Goal: Task Accomplishment & Management: Use online tool/utility

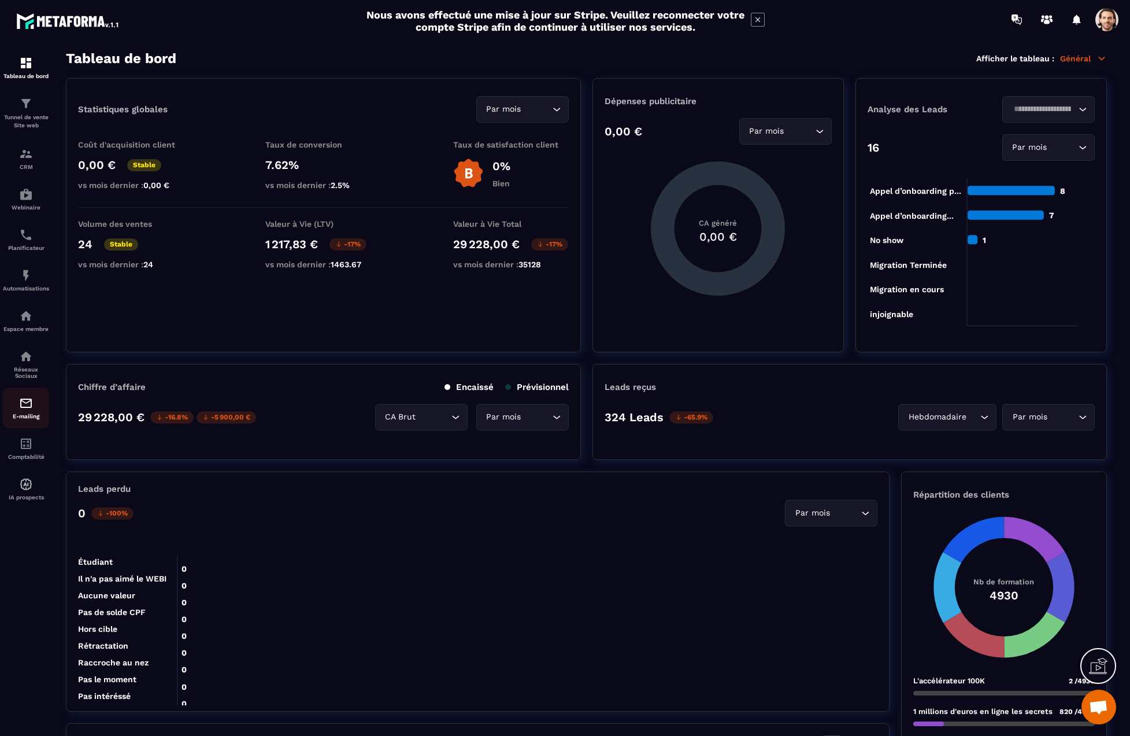
click at [29, 408] on img at bounding box center [26, 403] width 14 height 14
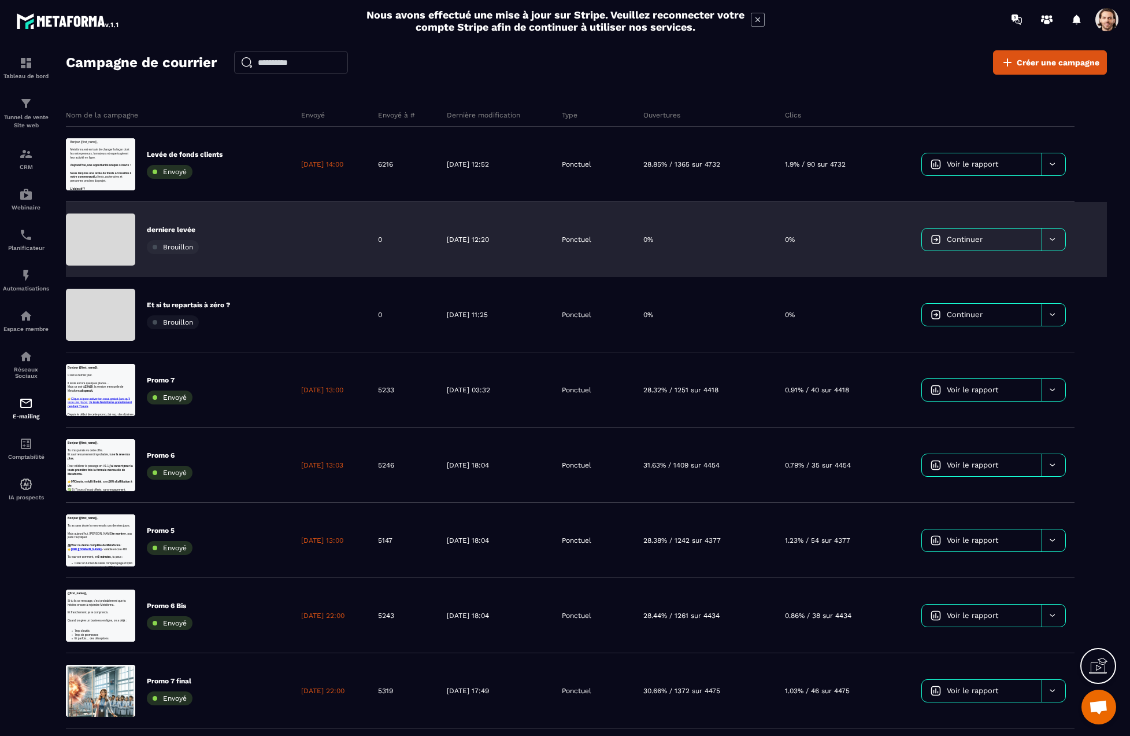
click at [258, 241] on div "derniere levée Brouillon" at bounding box center [179, 239] width 227 height 75
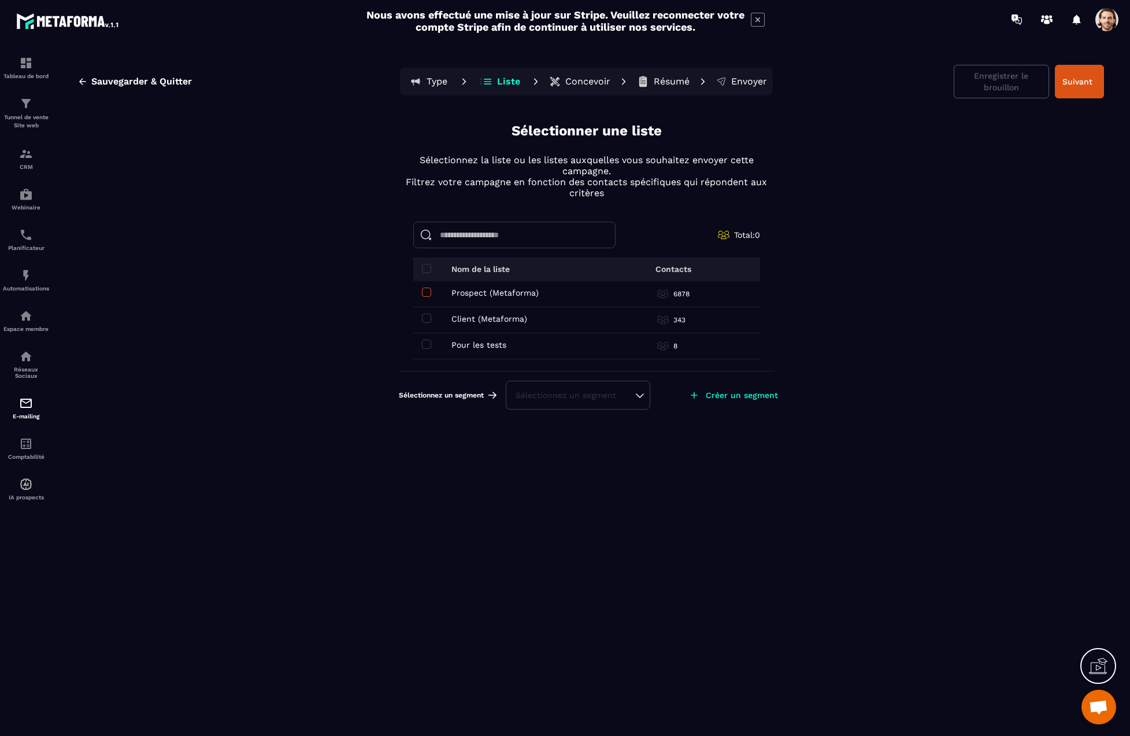
click at [426, 295] on span at bounding box center [426, 291] width 9 height 9
click at [427, 312] on td "Client (Metaforma) Client (Metaforma)" at bounding box center [508, 320] width 191 height 26
click at [431, 320] on span at bounding box center [426, 317] width 9 height 9
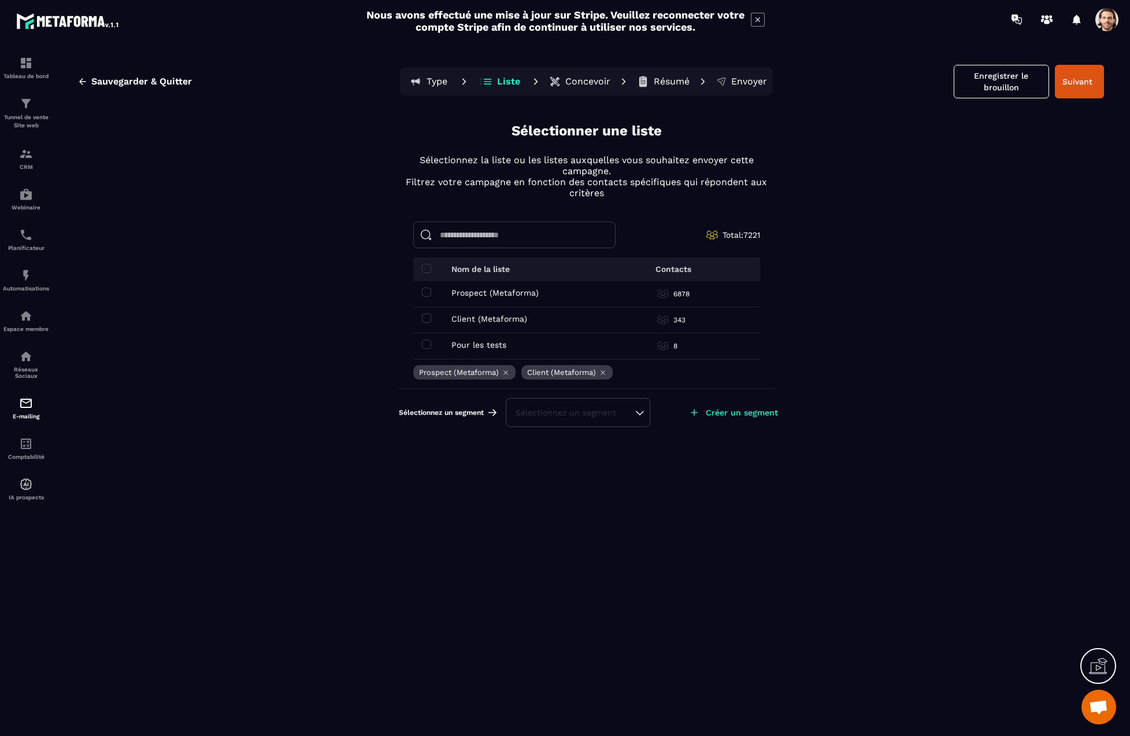
click at [566, 411] on div "Sélectionnez un segment" at bounding box center [578, 413] width 125 height 12
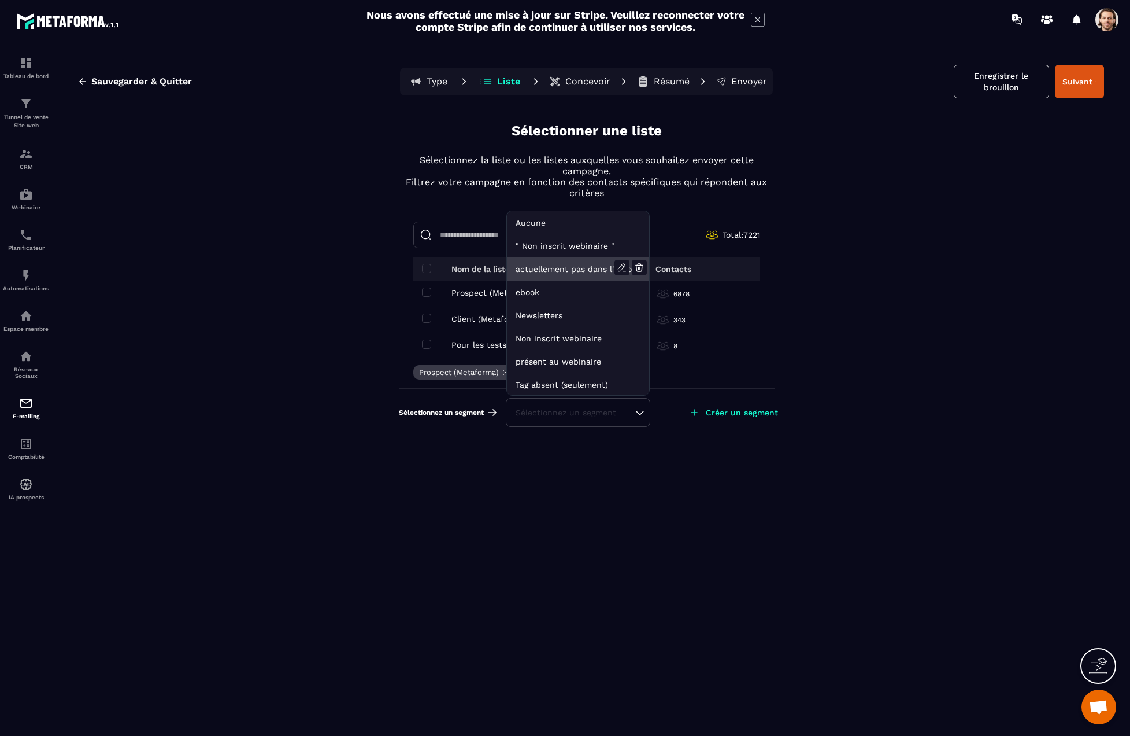
click at [537, 269] on li "actuellement pas dans l'automatisation webinar live" at bounding box center [578, 268] width 142 height 23
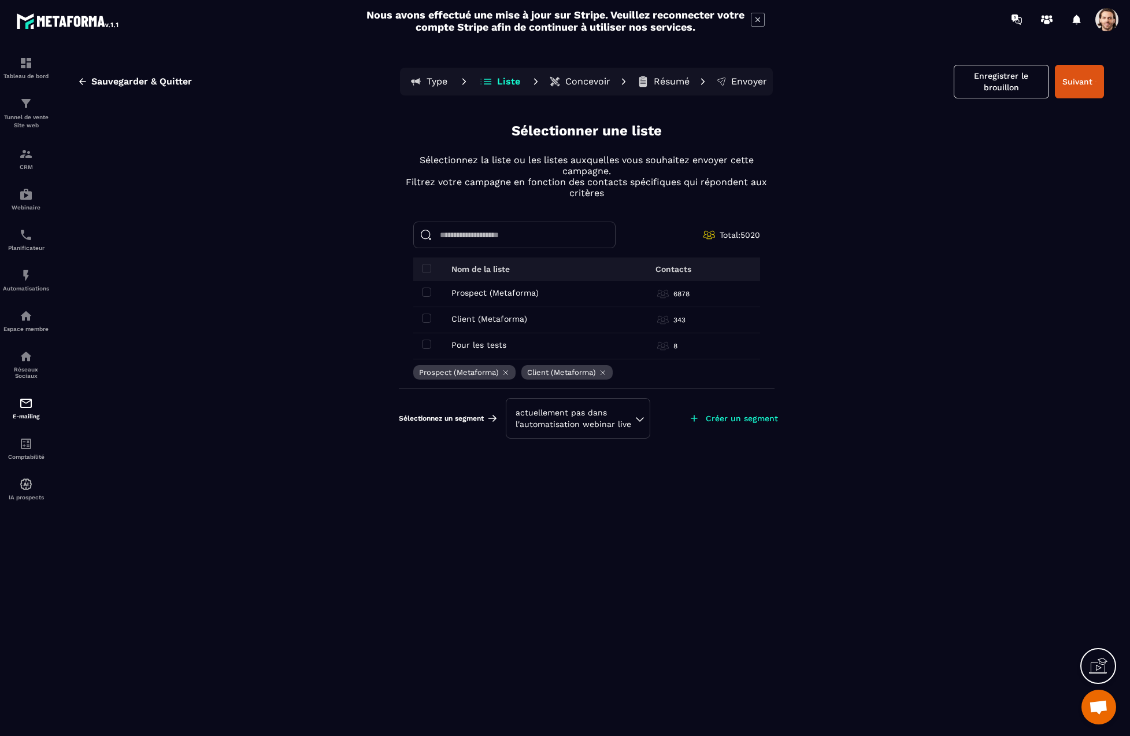
click at [572, 413] on div "actuellement pas dans l'automatisation webinar live" at bounding box center [578, 418] width 125 height 23
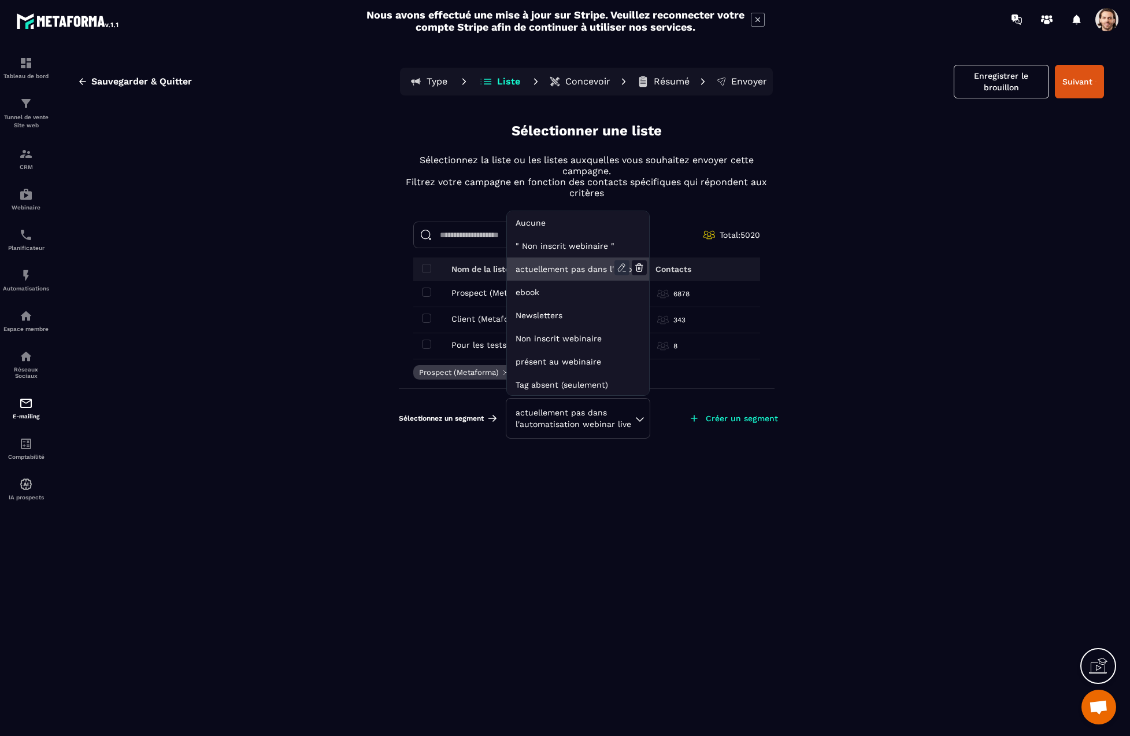
click at [621, 263] on icon at bounding box center [622, 267] width 15 height 15
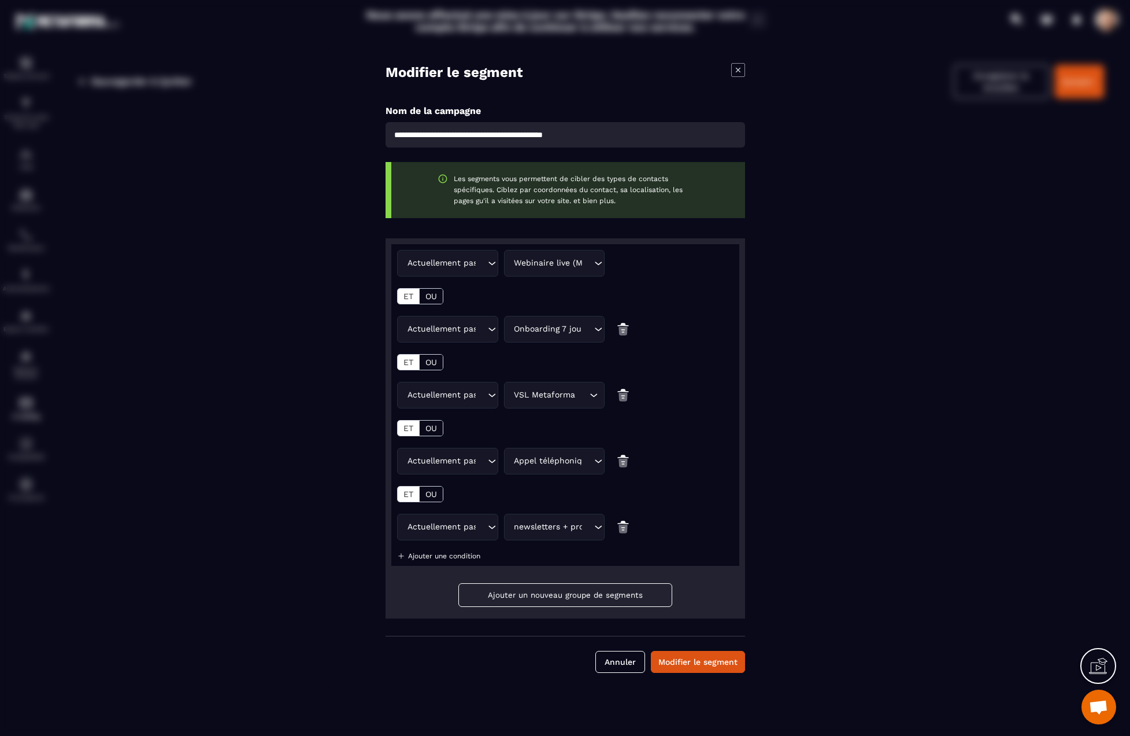
click at [738, 66] on icon "Modal window" at bounding box center [738, 70] width 14 height 14
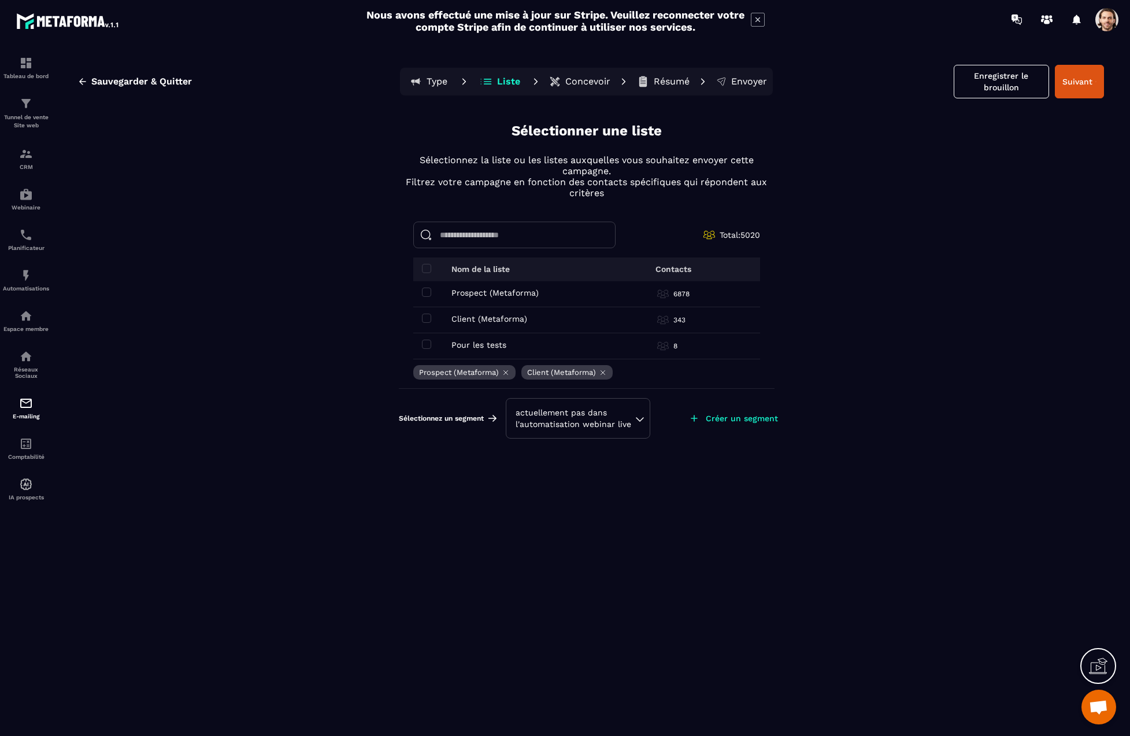
click at [572, 418] on div "actuellement pas dans l'automatisation webinar live" at bounding box center [578, 418] width 125 height 23
click at [638, 420] on div "actuellement pas dans l'automatisation webinar live" at bounding box center [578, 418] width 125 height 23
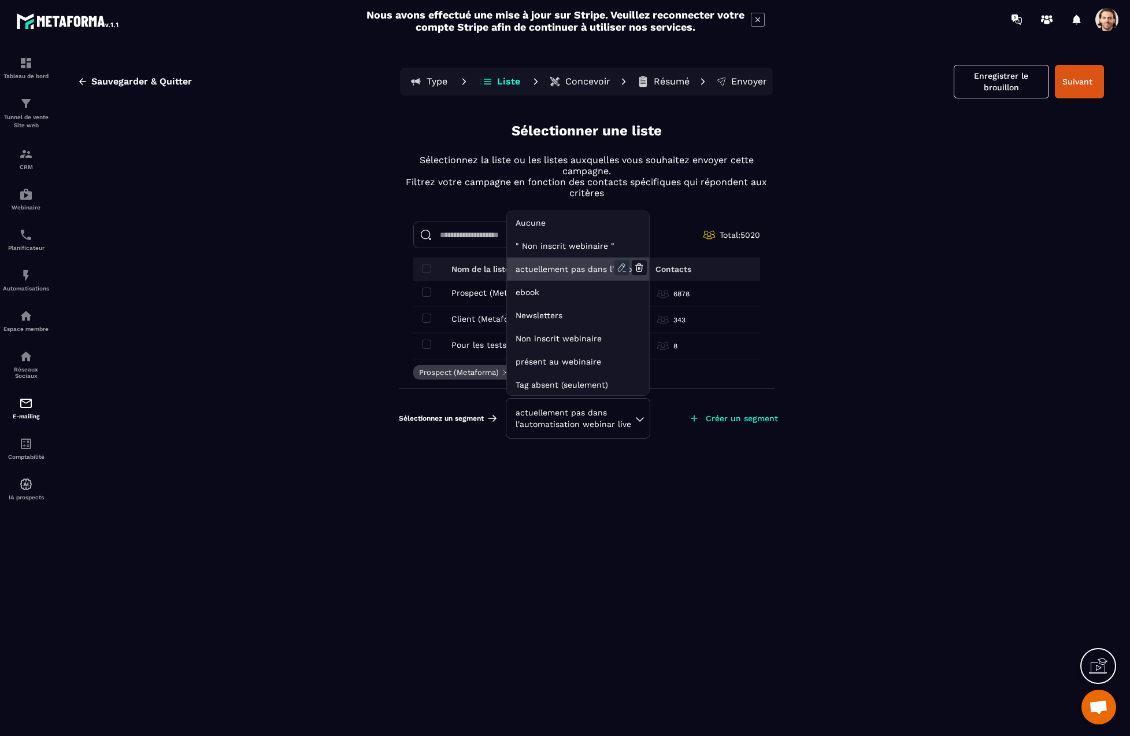
click at [618, 267] on icon at bounding box center [622, 267] width 15 height 15
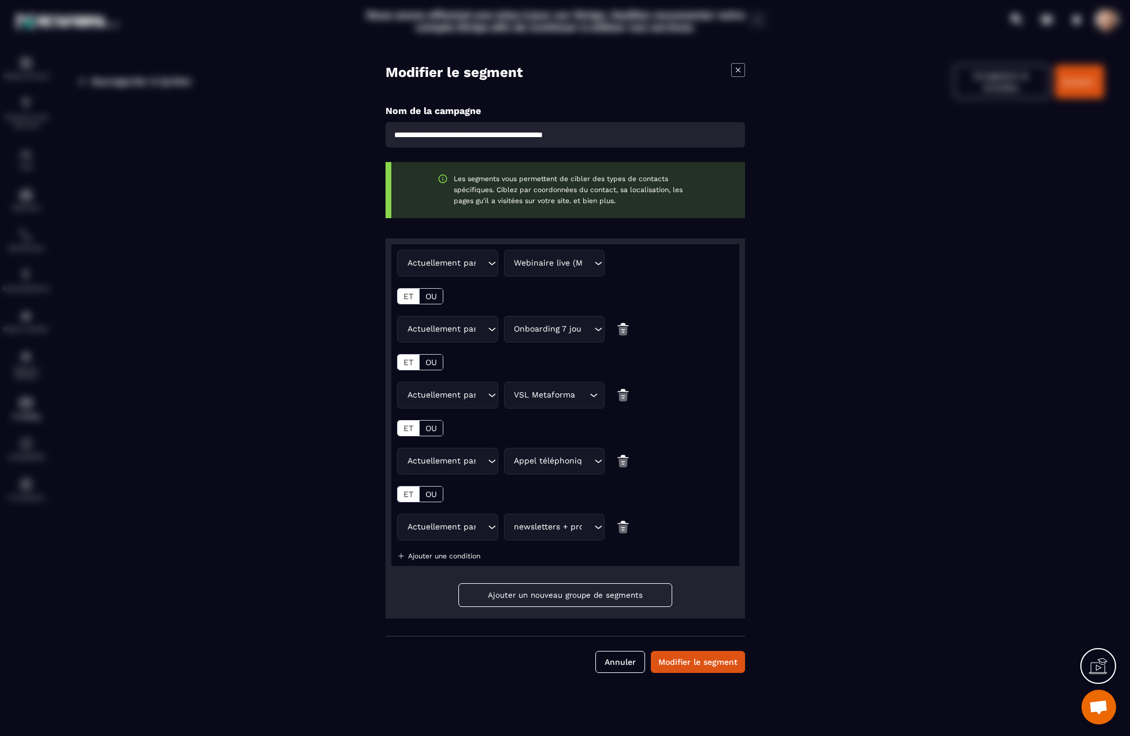
click at [740, 68] on icon "Modal window" at bounding box center [738, 70] width 5 height 5
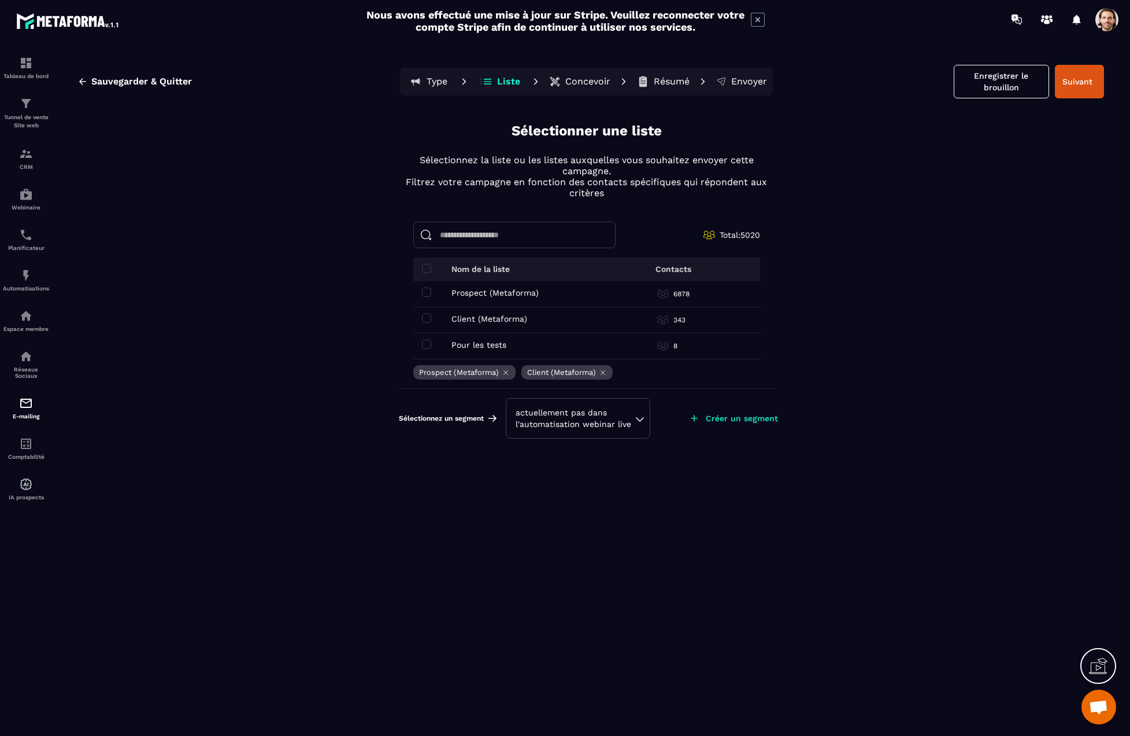
click at [1102, 23] on span at bounding box center [1107, 19] width 23 height 23
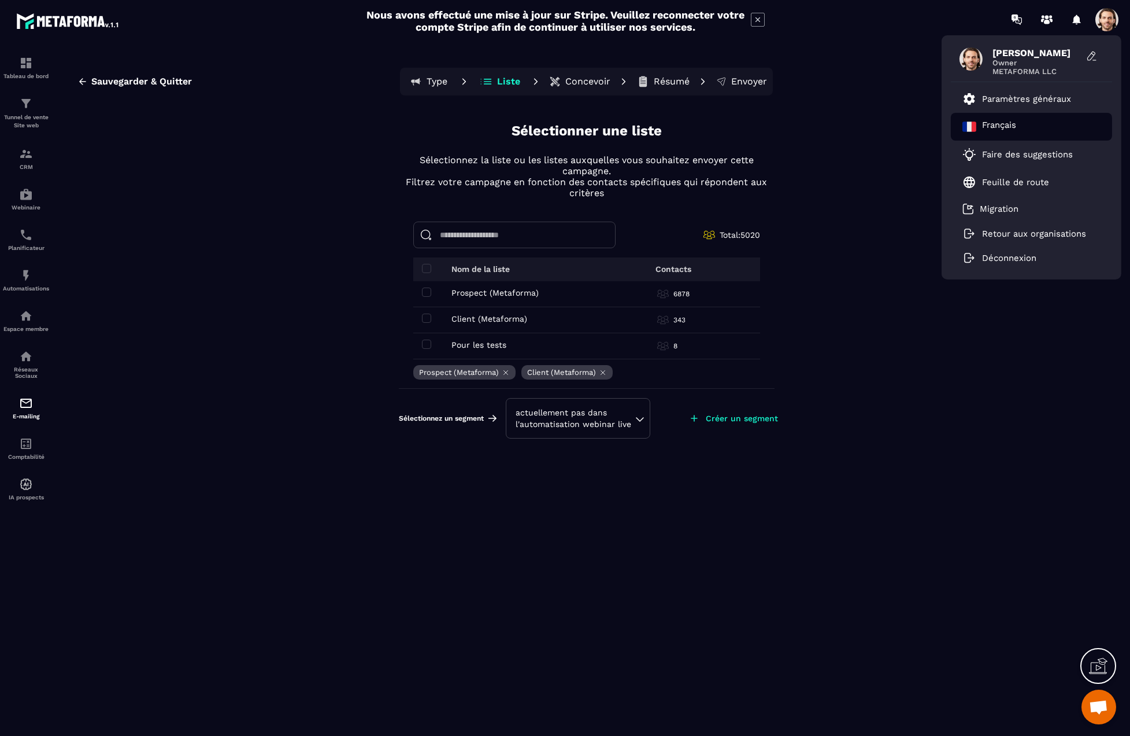
click at [1010, 123] on p "Français" at bounding box center [999, 127] width 34 height 14
